Goal: Task Accomplishment & Management: Manage account settings

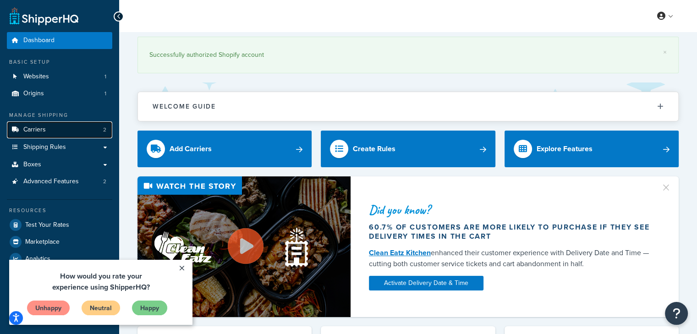
click at [38, 131] on span "Carriers" at bounding box center [34, 130] width 22 height 8
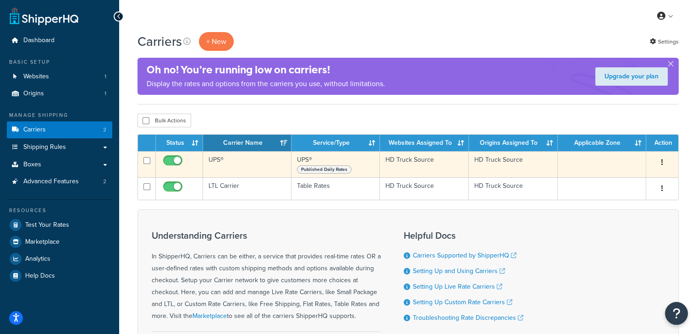
click at [220, 156] on td "UPS®" at bounding box center [247, 164] width 88 height 26
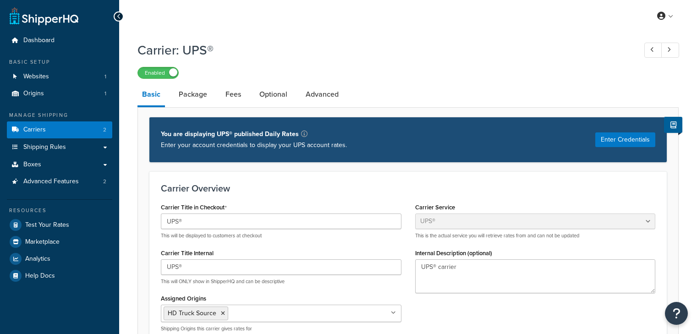
select select "ups"
click at [49, 146] on span "Shipping Rules" at bounding box center [44, 148] width 43 height 8
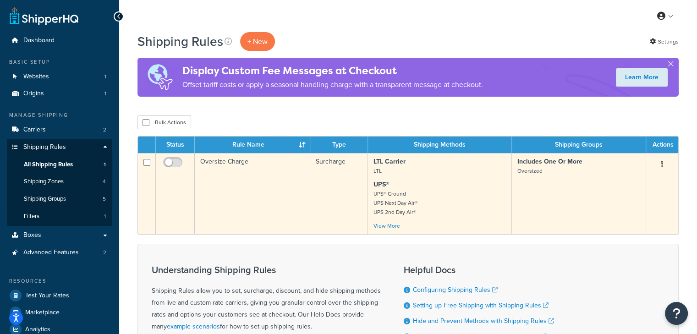
click at [213, 161] on td "Oversize Charge" at bounding box center [253, 193] width 116 height 81
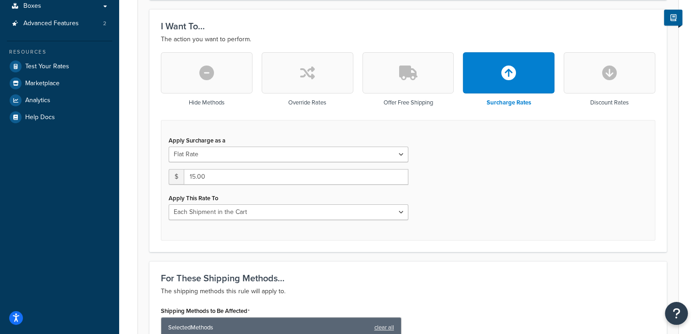
scroll to position [92, 0]
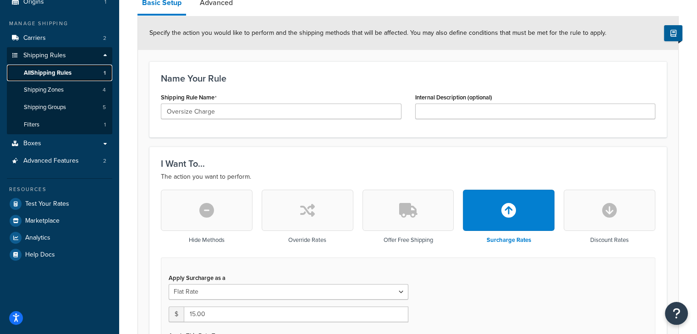
click at [70, 73] on span "All Shipping Rules" at bounding box center [48, 73] width 48 height 8
click at [221, 4] on link "Advanced" at bounding box center [216, 3] width 42 height 22
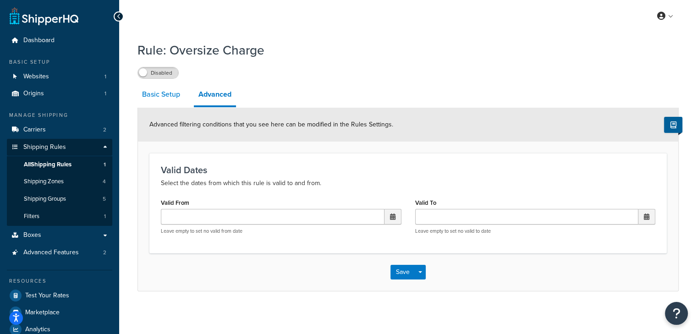
click at [157, 94] on link "Basic Setup" at bounding box center [161, 94] width 47 height 22
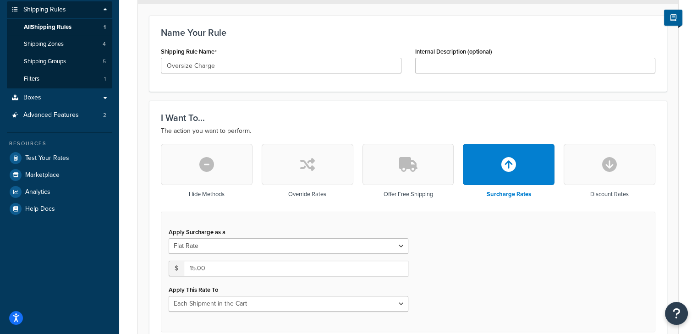
scroll to position [46, 0]
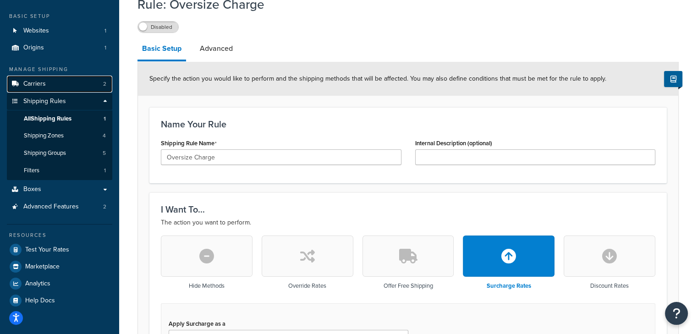
click at [38, 81] on span "Carriers" at bounding box center [34, 84] width 22 height 8
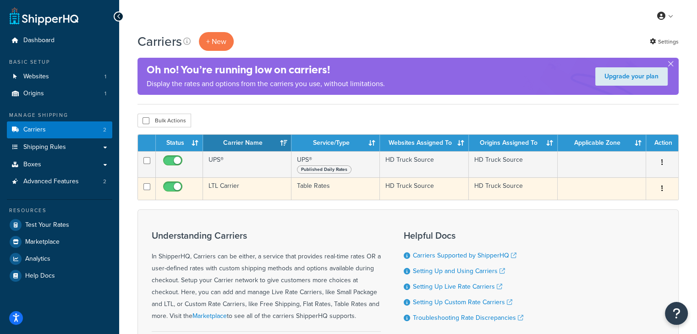
click at [229, 187] on td "LTL Carrier" at bounding box center [247, 188] width 88 height 22
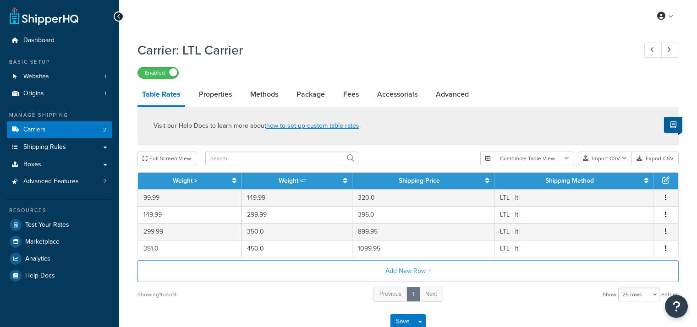
select select "25"
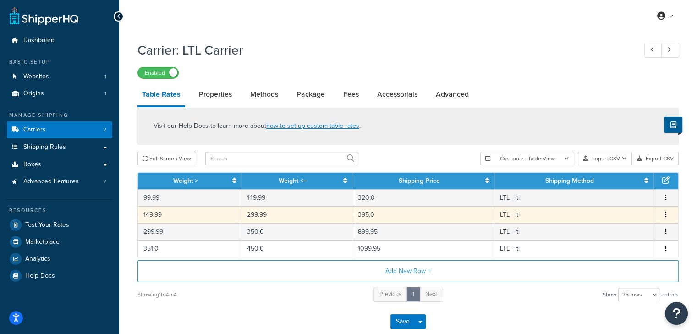
click at [165, 215] on td "149.99" at bounding box center [190, 214] width 104 height 17
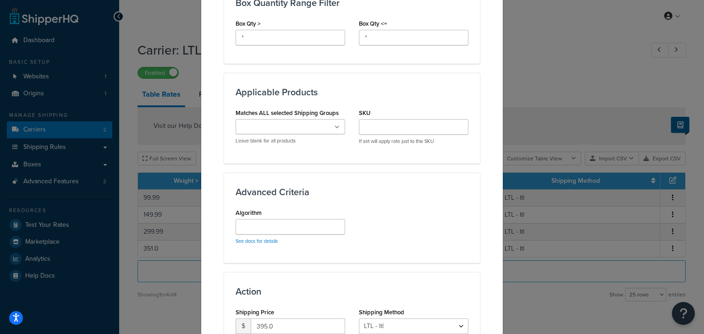
scroll to position [599, 0]
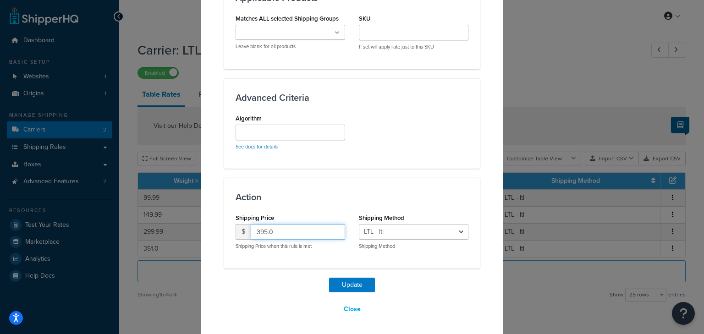
click at [283, 232] on input "395.0" at bounding box center [298, 232] width 94 height 16
drag, startPoint x: 283, startPoint y: 232, endPoint x: 253, endPoint y: 230, distance: 30.4
click at [253, 230] on input "395.0" at bounding box center [298, 232] width 94 height 16
type input "495.00"
click at [337, 285] on button "Update" at bounding box center [352, 285] width 46 height 15
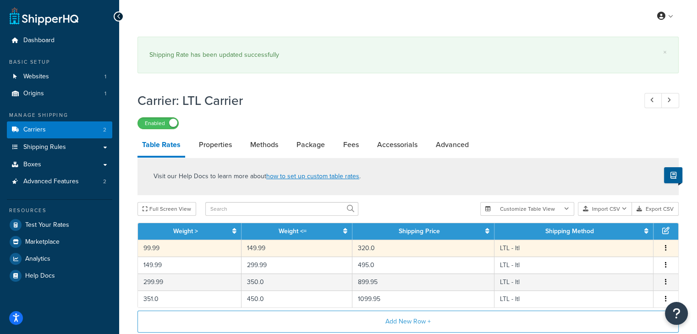
click at [151, 249] on td "99.99" at bounding box center [190, 248] width 104 height 17
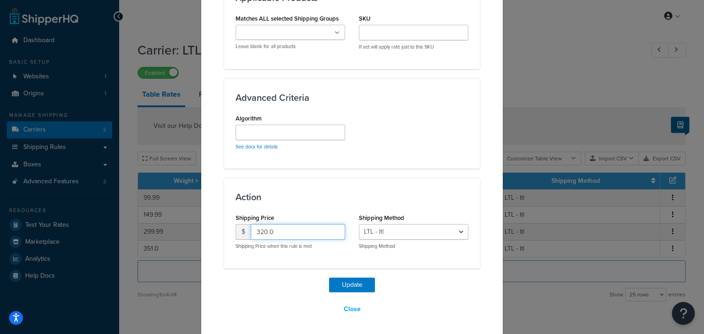
click at [297, 230] on input "320.0" at bounding box center [298, 232] width 94 height 16
type input "3"
type input "395.95"
click at [347, 286] on button "Update" at bounding box center [352, 285] width 46 height 15
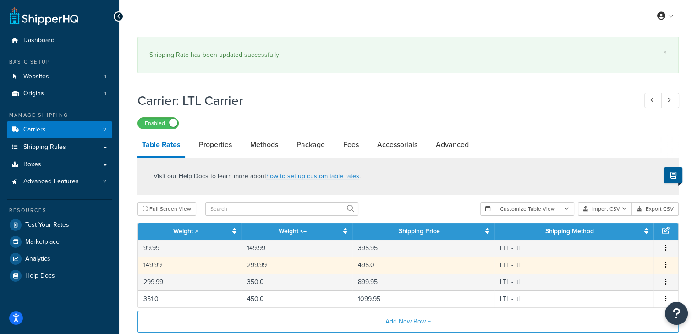
scroll to position [102, 0]
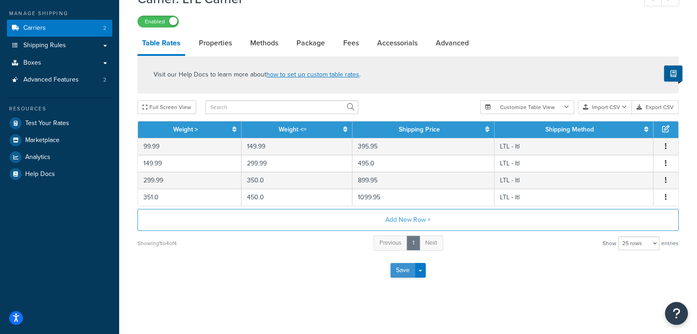
click at [404, 274] on button "Save" at bounding box center [403, 270] width 25 height 15
